Goal: Information Seeking & Learning: Check status

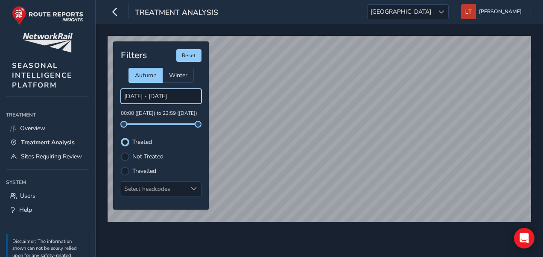
click at [153, 97] on body "Treatment Analysis [GEOGRAPHIC_DATA] [GEOGRAPHIC_DATA] [PERSON_NAME] Colour Sch…" at bounding box center [271, 128] width 543 height 257
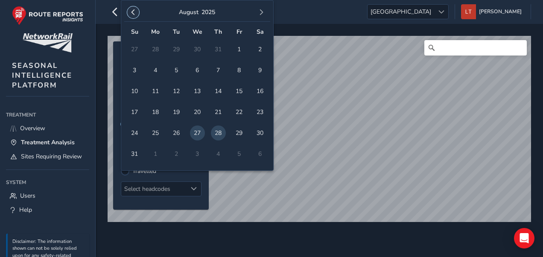
click at [130, 16] on button "button" at bounding box center [133, 12] width 12 height 12
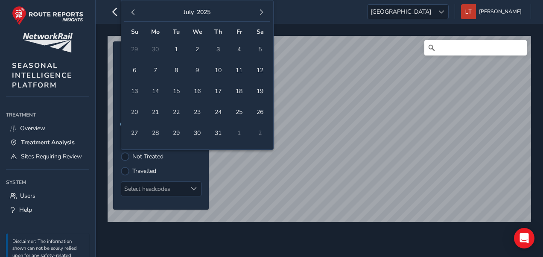
click at [130, 16] on button "button" at bounding box center [133, 12] width 12 height 12
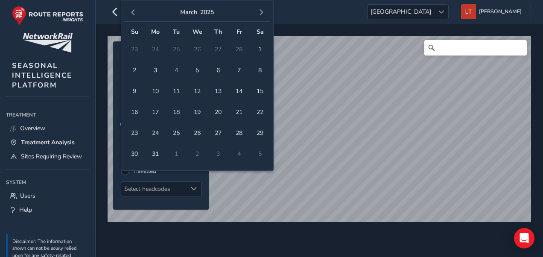
click at [130, 16] on button "button" at bounding box center [133, 12] width 12 height 12
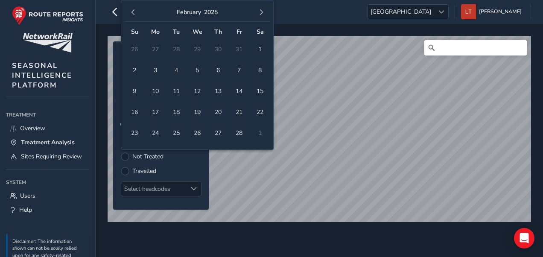
click at [130, 16] on button "button" at bounding box center [133, 12] width 12 height 12
click at [129, 16] on button "button" at bounding box center [133, 12] width 12 height 12
click at [130, 16] on button "button" at bounding box center [133, 12] width 12 height 12
click at [132, 73] on span "6" at bounding box center [134, 70] width 15 height 15
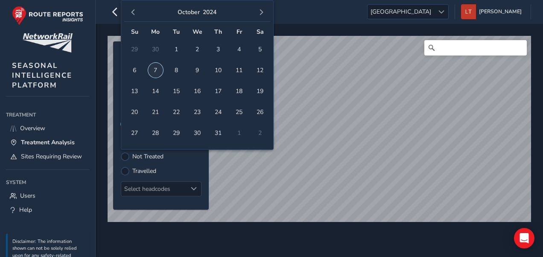
click at [151, 71] on span "7" at bounding box center [155, 70] width 15 height 15
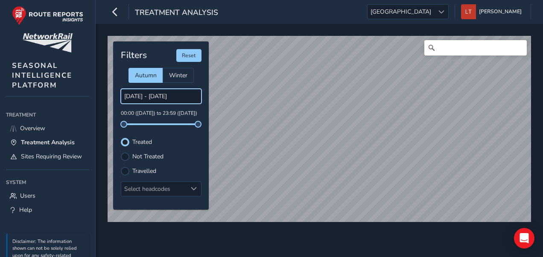
click at [173, 90] on input "[DATE] - [DATE]" at bounding box center [161, 96] width 81 height 15
click at [177, 91] on input "[DATE] - [DATE]" at bounding box center [161, 96] width 81 height 15
drag, startPoint x: 126, startPoint y: 123, endPoint x: 145, endPoint y: 122, distance: 18.4
click at [145, 122] on div "[DATE] - [DATE] 02:27 ([DATE]) to 23:59 ([DATE])" at bounding box center [161, 107] width 81 height 36
click at [198, 120] on div "[DATE] - [DATE] 13:29 ([DATE]) to 23:59 ([DATE])" at bounding box center [161, 107] width 81 height 36
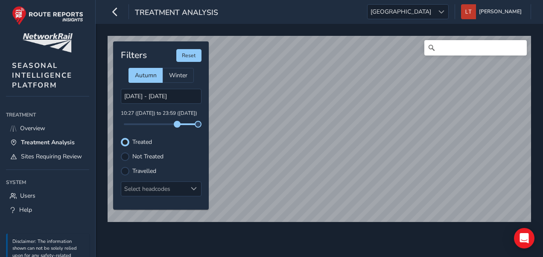
click at [174, 122] on span at bounding box center [177, 124] width 7 height 7
drag, startPoint x: 128, startPoint y: 124, endPoint x: 139, endPoint y: 125, distance: 11.1
click at [119, 124] on div "Filters Reset Autumn Winter [DATE] - [DATE] 01:38 ([DATE]) to 23:59 ([DATE]) Tr…" at bounding box center [161, 125] width 96 height 168
drag, startPoint x: 196, startPoint y: 121, endPoint x: 177, endPoint y: 125, distance: 19.5
click at [177, 125] on span at bounding box center [177, 124] width 7 height 7
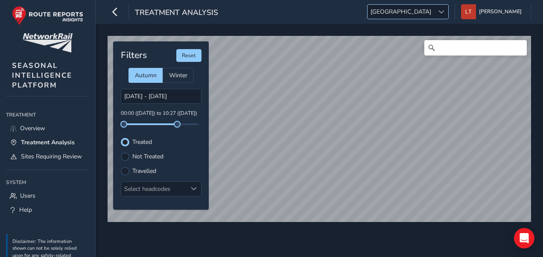
click at [434, 16] on span "[GEOGRAPHIC_DATA]" at bounding box center [400, 12] width 67 height 14
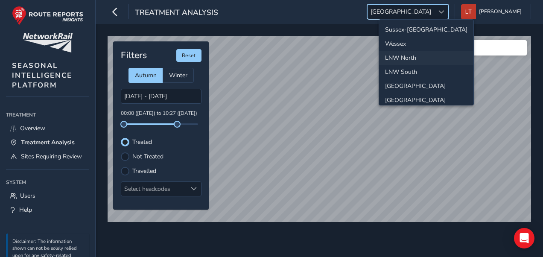
click at [419, 52] on li "LNW North" at bounding box center [426, 58] width 94 height 14
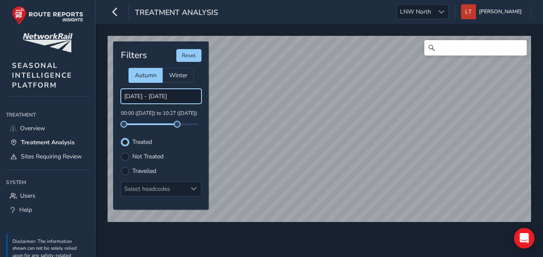
click at [164, 100] on input "[DATE] - [DATE]" at bounding box center [161, 96] width 81 height 15
click at [145, 103] on div "[DATE] - [DATE] 00:00 ([DATE]) to 10:27 ([DATE])" at bounding box center [161, 107] width 81 height 36
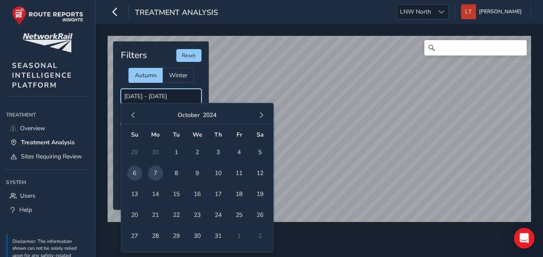
click at [157, 93] on input "[DATE] - [DATE]" at bounding box center [161, 96] width 81 height 15
click at [257, 148] on span "5" at bounding box center [260, 152] width 15 height 15
click at [137, 166] on span "6" at bounding box center [134, 173] width 15 height 15
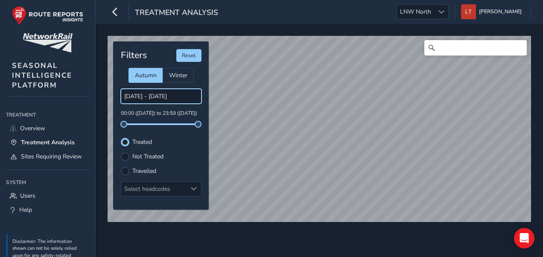
click at [156, 100] on input "[DATE] - [DATE]" at bounding box center [161, 96] width 81 height 15
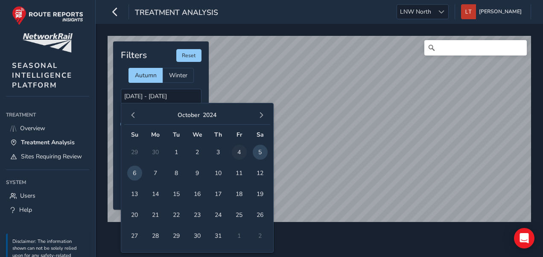
click at [237, 152] on span "4" at bounding box center [239, 152] width 15 height 15
click at [263, 149] on span "5" at bounding box center [260, 152] width 15 height 15
click at [188, 99] on input "[DATE] - [DATE]" at bounding box center [161, 96] width 81 height 15
click at [157, 98] on input "[DATE] - [DATE]" at bounding box center [161, 96] width 81 height 15
click at [195, 177] on span "9" at bounding box center [197, 173] width 15 height 15
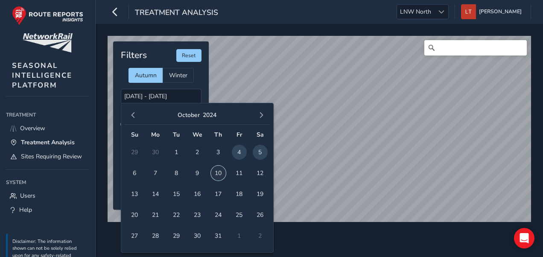
click at [221, 172] on span "10" at bounding box center [218, 173] width 15 height 15
type input "[DATE] - [DATE]"
